Goal: Information Seeking & Learning: Learn about a topic

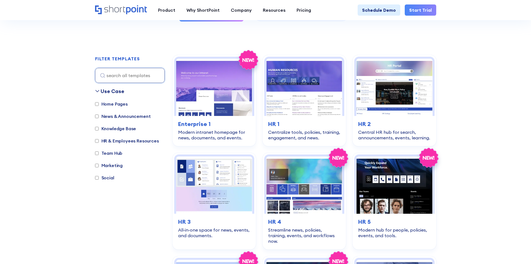
scroll to position [167, 0]
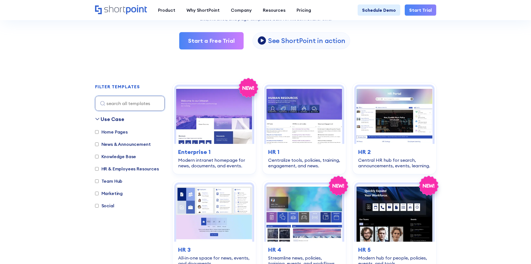
scroll to position [139, 0]
